Goal: Task Accomplishment & Management: Use online tool/utility

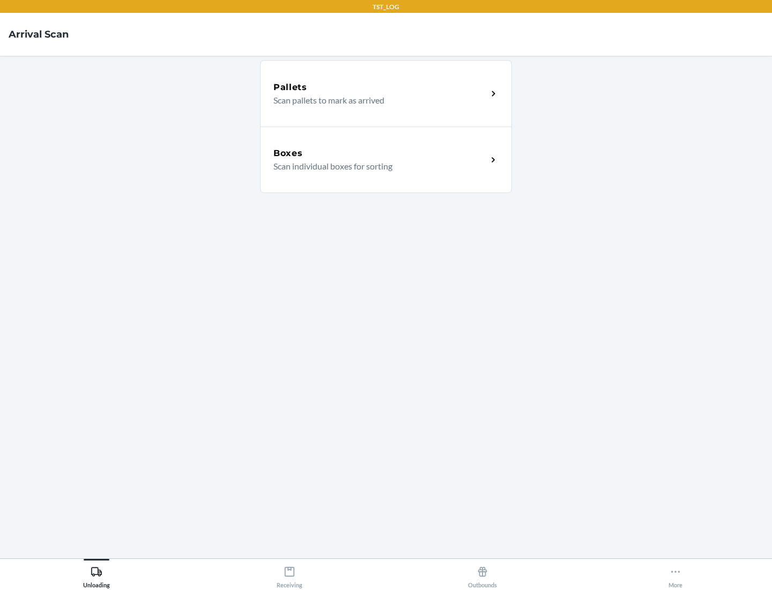
click at [380, 153] on div "Boxes" at bounding box center [380, 153] width 214 height 13
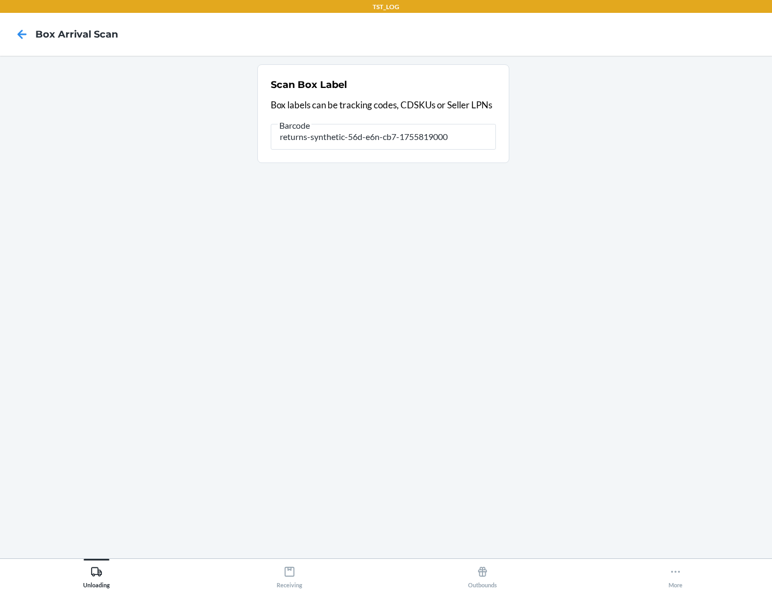
type input "returns-synthetic-56d-e6n-cb7-1755819000"
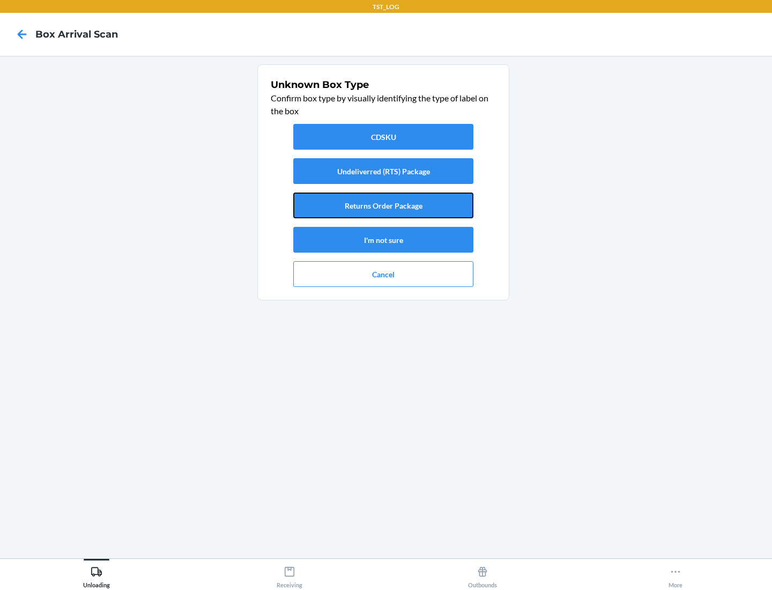
click at [383, 205] on button "Returns Order Package" at bounding box center [383, 205] width 180 height 26
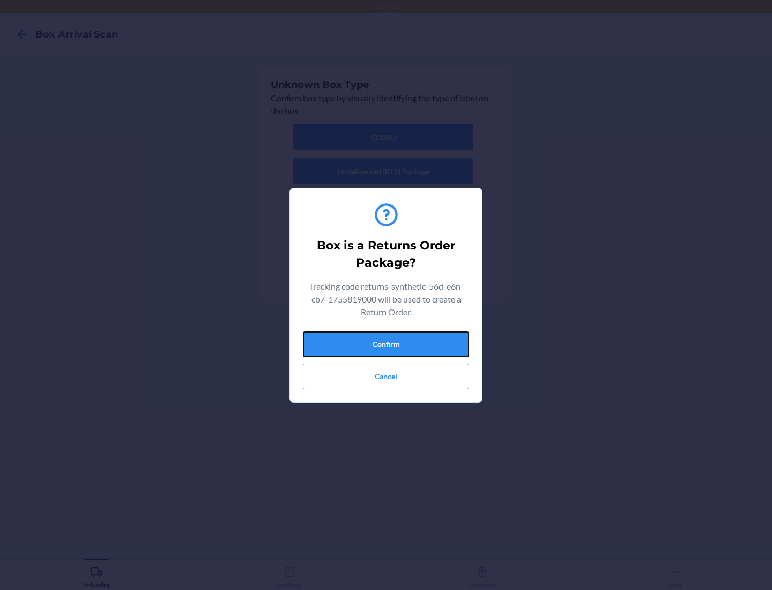
click at [386, 344] on button "Confirm" at bounding box center [386, 344] width 166 height 26
